Goal: Task Accomplishment & Management: Manage account settings

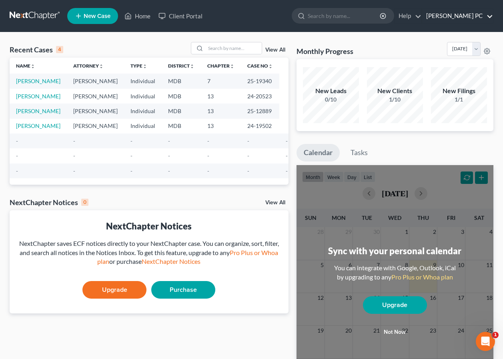
click at [477, 13] on link "[PERSON_NAME] PC" at bounding box center [457, 16] width 71 height 14
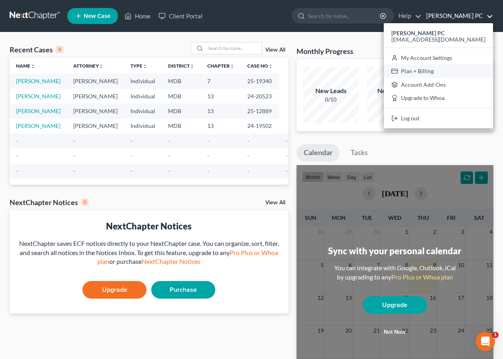
click at [441, 69] on link "Plan + Billing" at bounding box center [437, 71] width 109 height 14
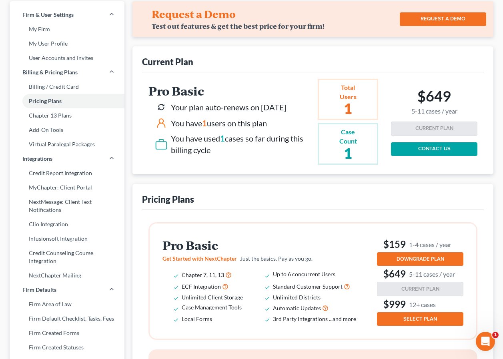
scroll to position [39, 0]
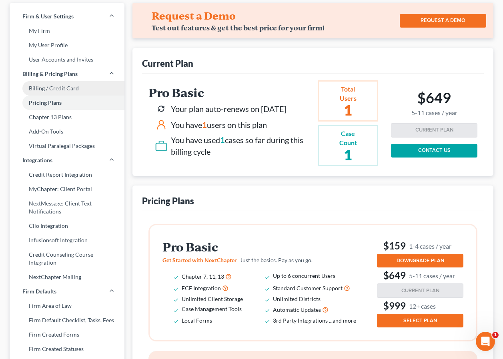
click at [51, 90] on link "Billing / Credit Card" at bounding box center [67, 88] width 115 height 14
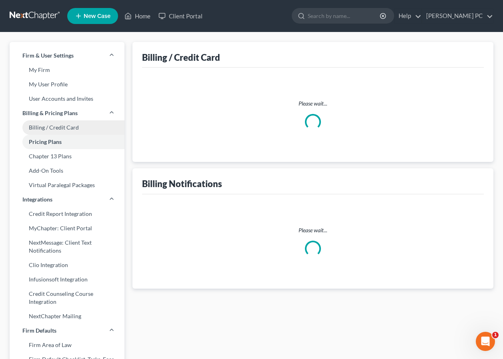
select select "21"
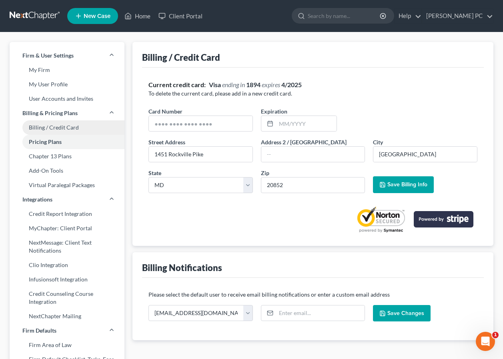
click at [48, 125] on link "Billing / Credit Card" at bounding box center [67, 127] width 115 height 14
click at [51, 129] on link "Billing / Credit Card" at bounding box center [67, 127] width 115 height 14
click at [213, 124] on input "text" at bounding box center [201, 123] width 104 height 15
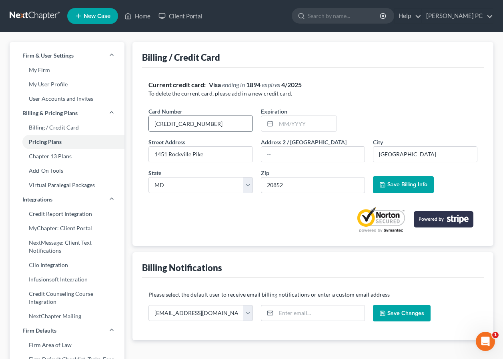
type input "[CREDIT_CARD_NUMBER]"
type input "0630"
drag, startPoint x: 297, startPoint y: 124, endPoint x: 263, endPoint y: 126, distance: 34.8
click at [263, 126] on div "0630" at bounding box center [299, 124] width 76 height 16
click at [285, 122] on input "062030" at bounding box center [306, 123] width 60 height 15
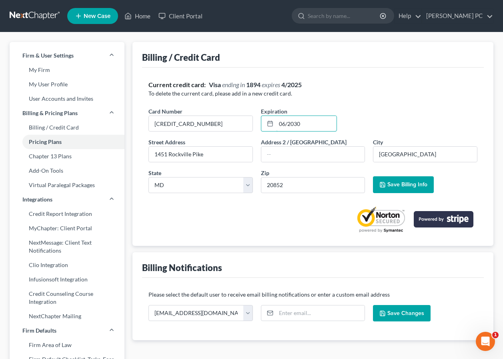
type input "06/2030"
click at [404, 185] on span "Save Billing Info" at bounding box center [407, 184] width 40 height 7
click at [54, 155] on link "Chapter 13 Plans" at bounding box center [67, 156] width 115 height 14
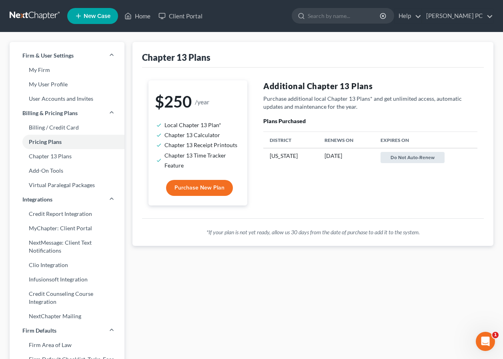
click at [405, 158] on button "Do not auto-renew" at bounding box center [412, 157] width 64 height 11
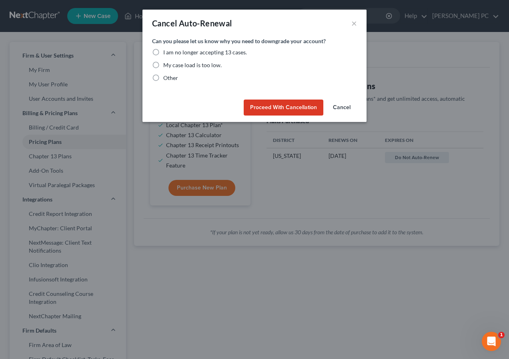
click at [163, 65] on label "My case load is too low." at bounding box center [192, 65] width 58 height 8
click at [166, 65] on input "My case load is too low." at bounding box center [168, 63] width 5 height 5
radio input "true"
click at [272, 106] on button "Proceed with Cancellation" at bounding box center [283, 108] width 80 height 16
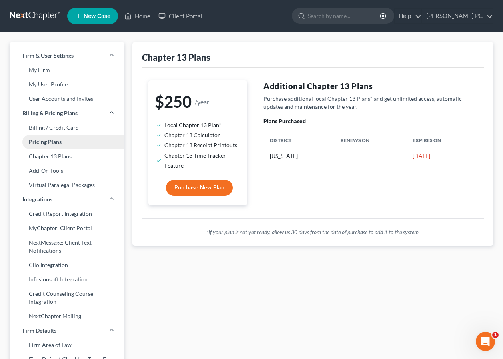
click at [43, 143] on link "Pricing Plans" at bounding box center [67, 142] width 115 height 14
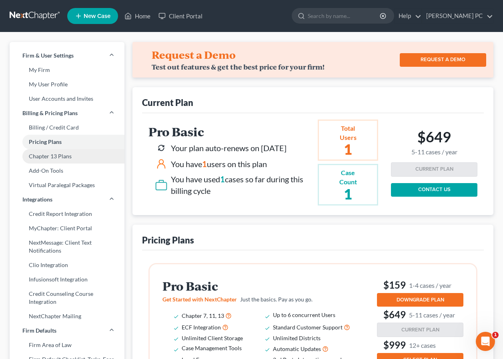
click at [50, 154] on link "Chapter 13 Plans" at bounding box center [67, 156] width 115 height 14
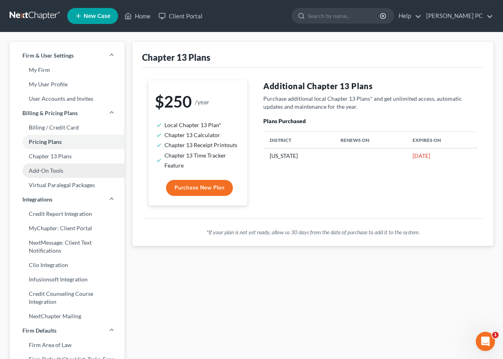
click at [45, 173] on link "Add-On Tools" at bounding box center [67, 171] width 115 height 14
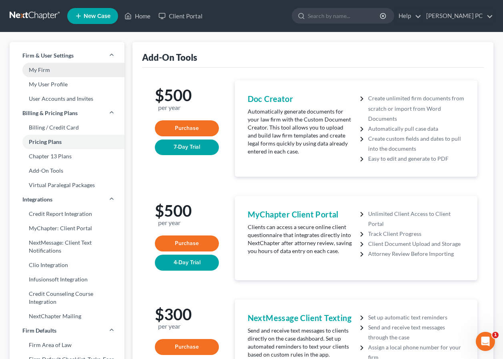
click at [36, 68] on link "My Firm" at bounding box center [67, 70] width 115 height 14
select select "24"
select select "21"
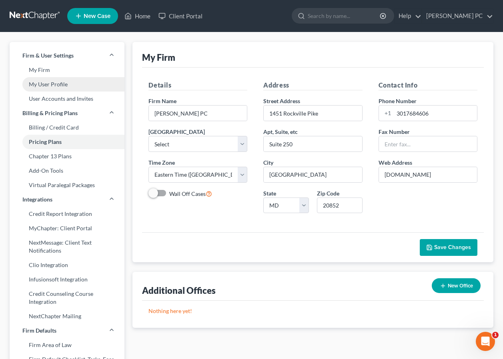
click at [43, 82] on link "My User Profile" at bounding box center [67, 84] width 115 height 14
select select "21"
select select "38"
select select "attorney"
select select "0"
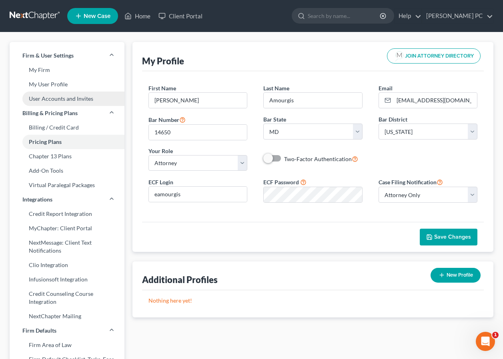
click at [47, 100] on link "User Accounts and Invites" at bounding box center [67, 99] width 115 height 14
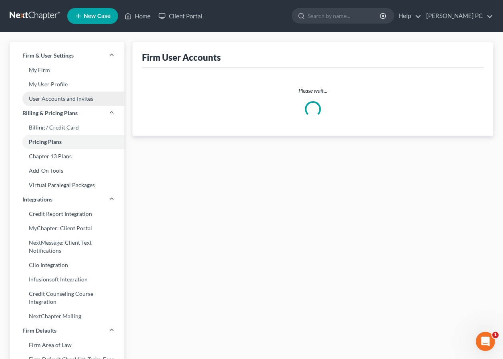
select select "0"
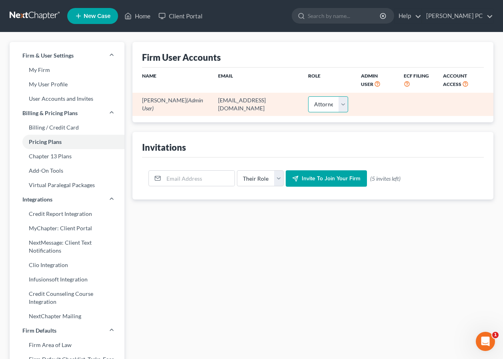
click at [336, 101] on select "Select Attorney Paralegal Assistant" at bounding box center [328, 104] width 40 height 16
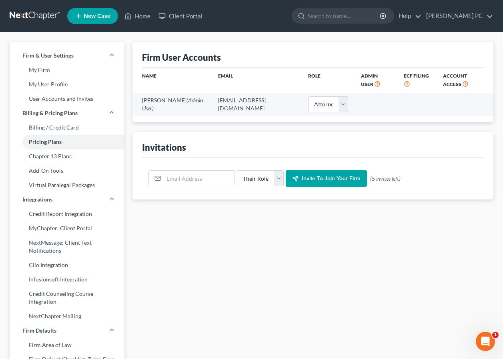
click at [278, 126] on ui-view "Firm User Accounts Name Email Role Admin User ECF Filing Account Access [PERSON…" at bounding box center [312, 121] width 361 height 158
click at [54, 160] on link "Chapter 13 Plans" at bounding box center [67, 156] width 115 height 14
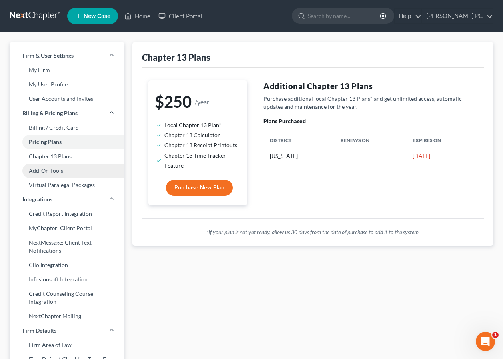
click at [40, 166] on link "Add-On Tools" at bounding box center [67, 171] width 115 height 14
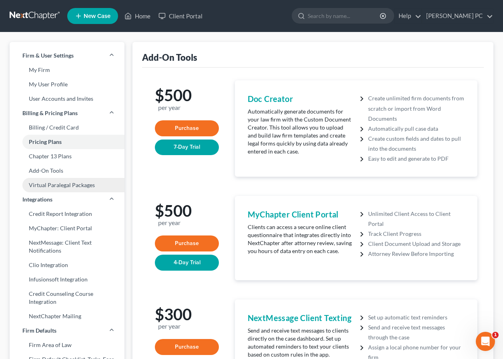
click at [38, 184] on link "Virtual Paralegal Packages" at bounding box center [67, 185] width 115 height 14
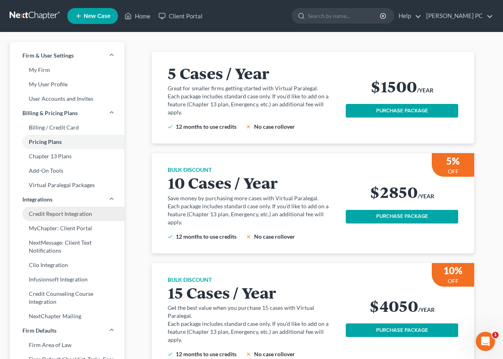
click at [43, 213] on link "Credit Report Integration" at bounding box center [67, 214] width 115 height 14
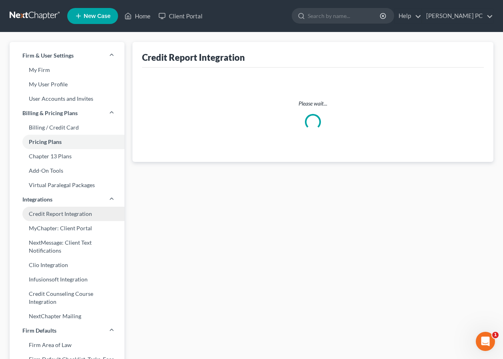
select select "21"
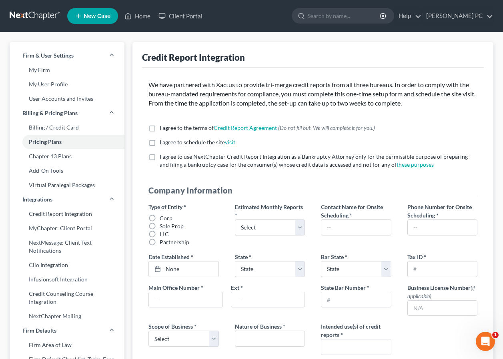
click at [230, 144] on link "visit" at bounding box center [230, 142] width 10 height 7
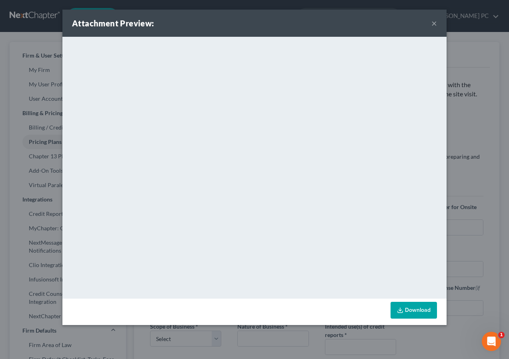
click at [435, 24] on button "×" at bounding box center [434, 23] width 6 height 10
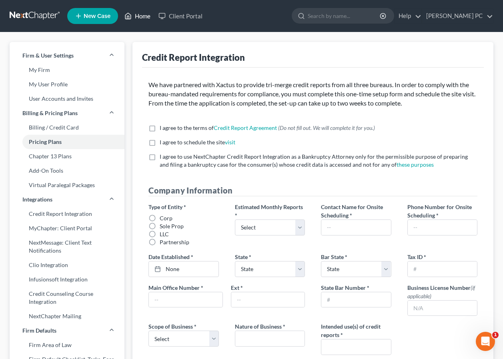
click at [138, 14] on link "Home" at bounding box center [137, 16] width 34 height 14
